Goal: Information Seeking & Learning: Learn about a topic

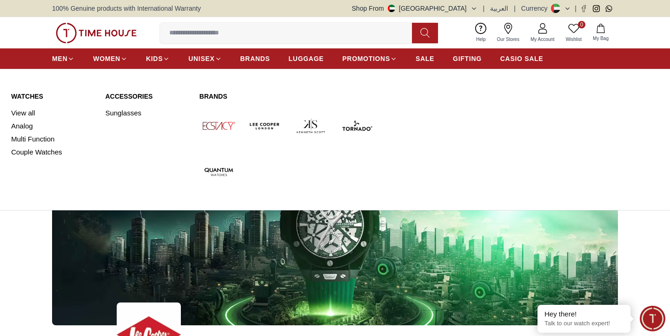
click at [21, 116] on link "View all" at bounding box center [52, 113] width 83 height 13
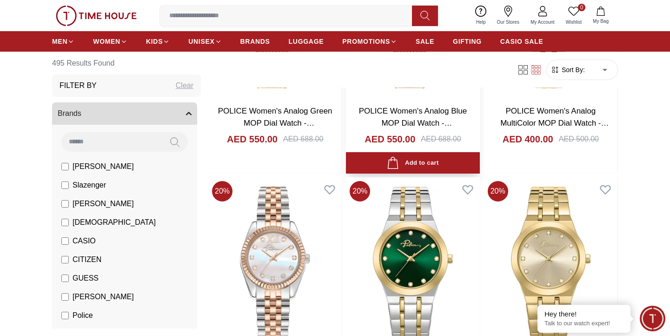
scroll to position [744, 0]
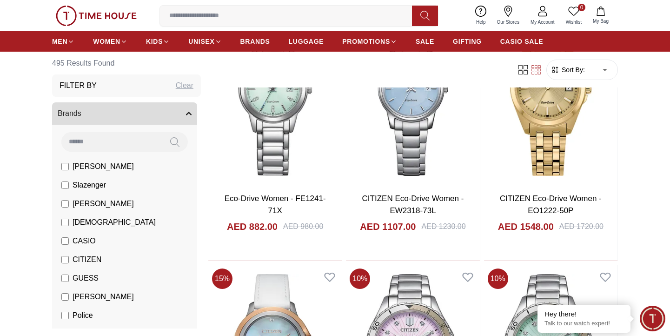
scroll to position [4280, 0]
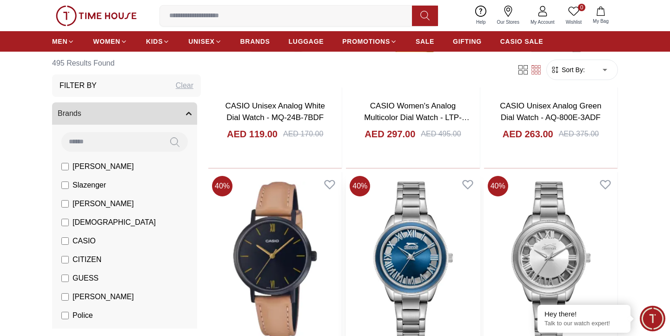
scroll to position [6606, 0]
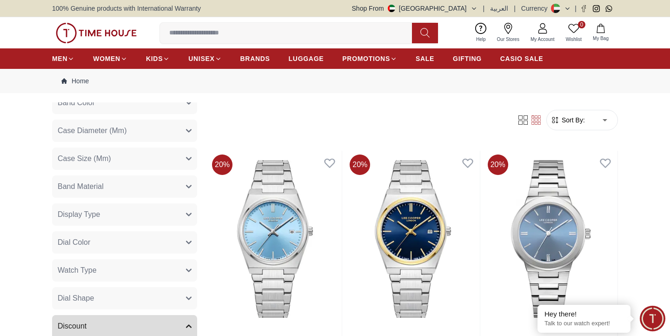
scroll to position [447, 0]
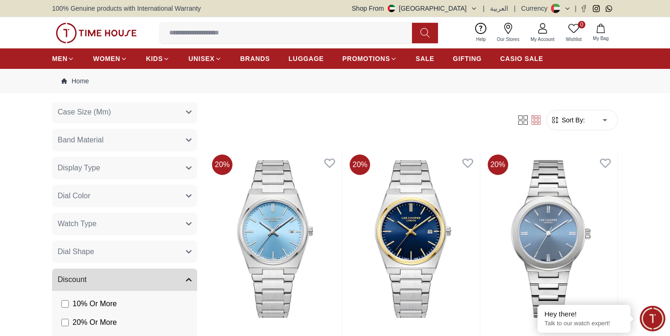
click at [132, 226] on button "Watch Type" at bounding box center [124, 224] width 145 height 22
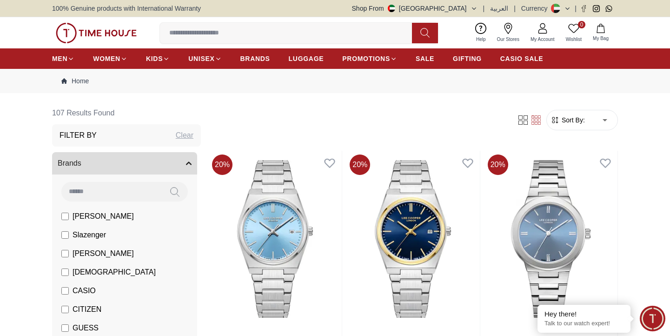
scroll to position [0, 0]
click at [82, 168] on button "Brands" at bounding box center [124, 164] width 145 height 22
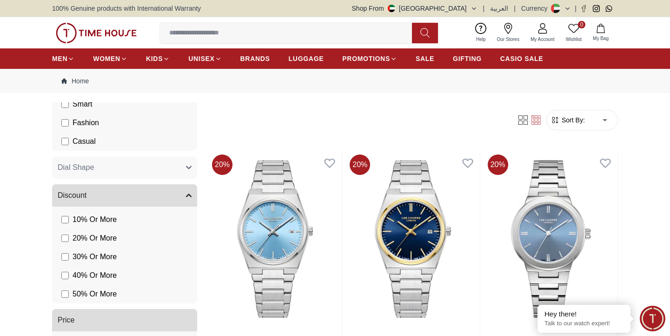
scroll to position [484, 0]
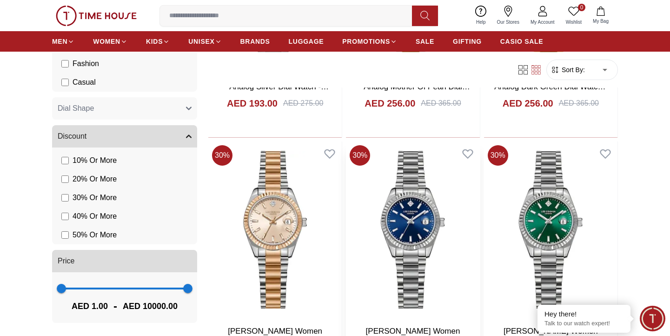
scroll to position [4698, 0]
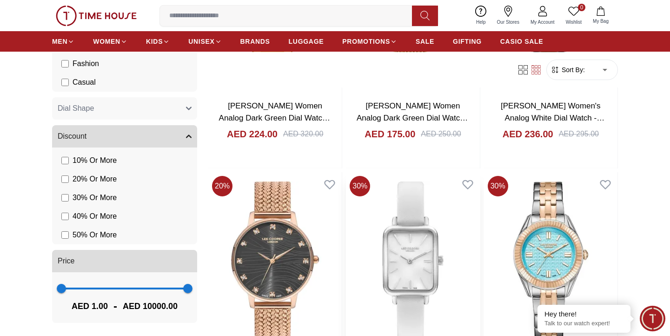
scroll to position [5536, 0]
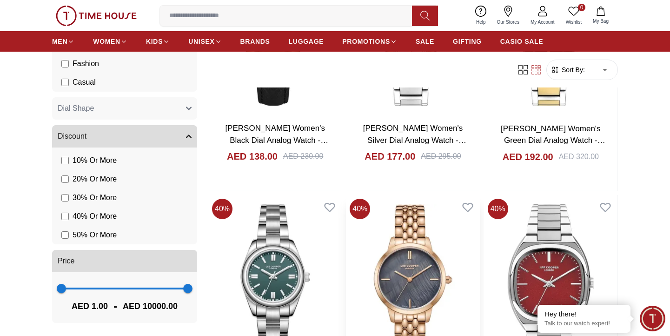
scroll to position [8338, 0]
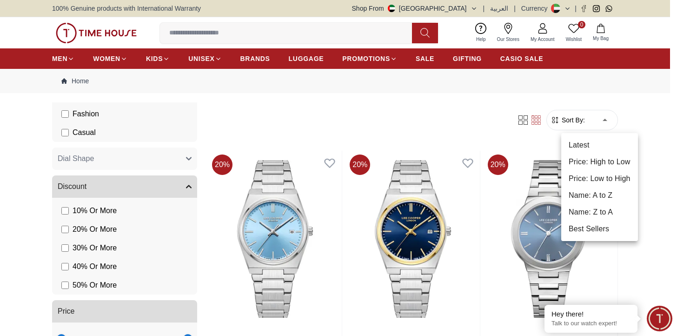
click at [648, 98] on div at bounding box center [338, 168] width 677 height 336
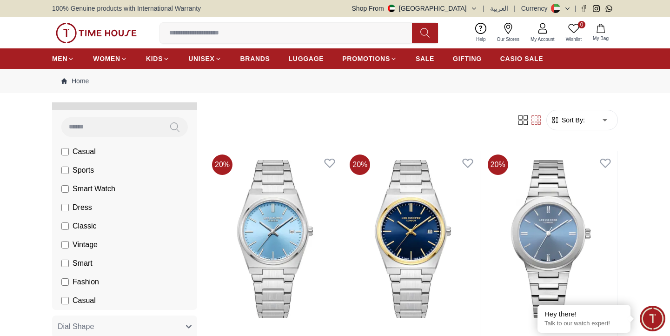
scroll to position [298, 0]
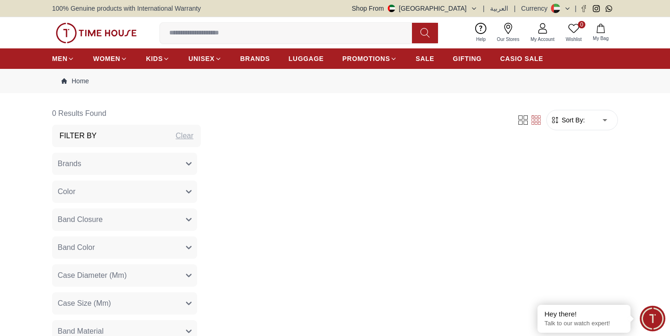
click at [76, 134] on h3 "Filter By" at bounding box center [78, 135] width 37 height 11
